Goal: Transaction & Acquisition: Obtain resource

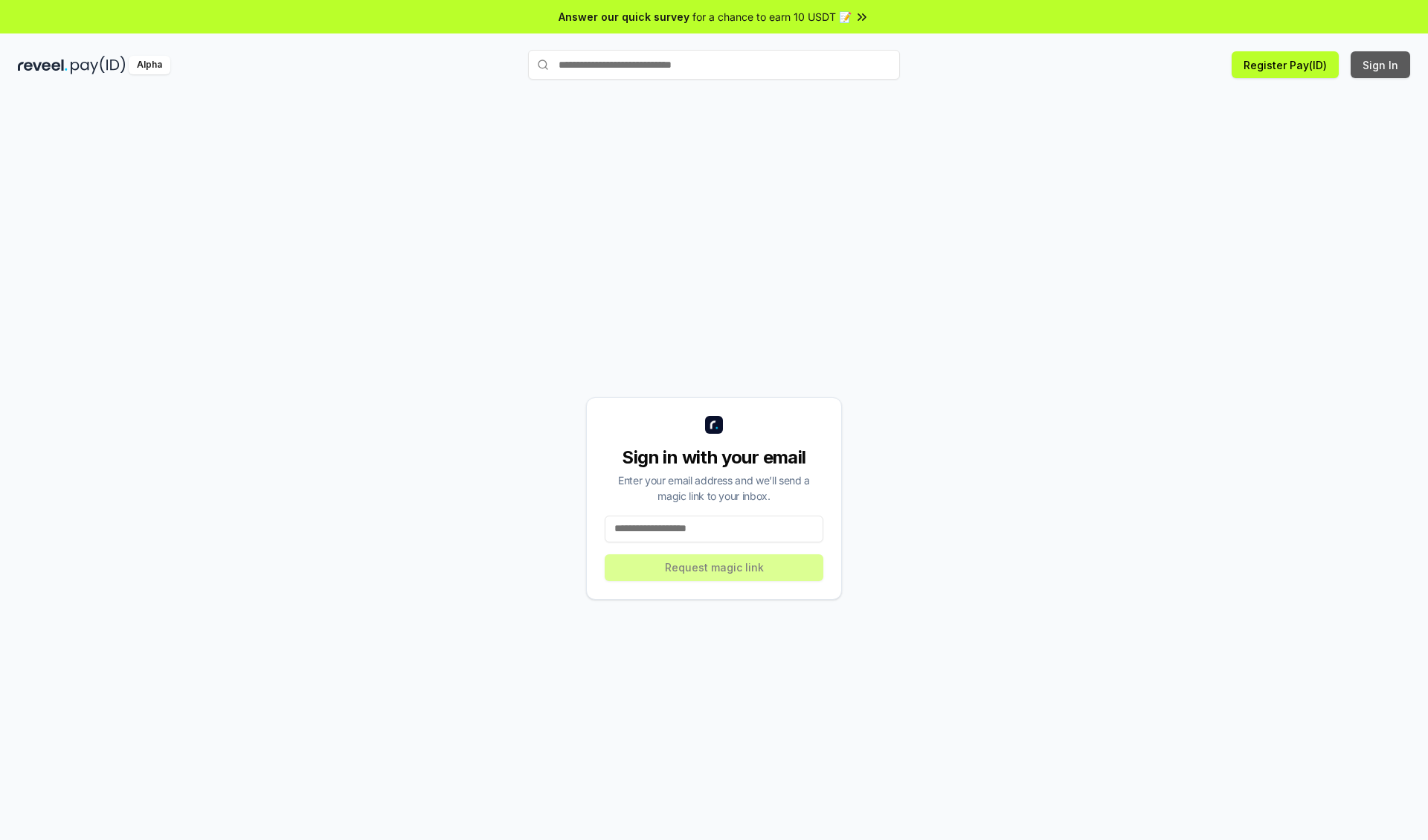
click at [1382, 65] on button "Sign In" at bounding box center [1381, 64] width 59 height 27
type input "**********"
click at [714, 567] on button "Request magic link" at bounding box center [714, 567] width 219 height 27
